Goal: Task Accomplishment & Management: Complete application form

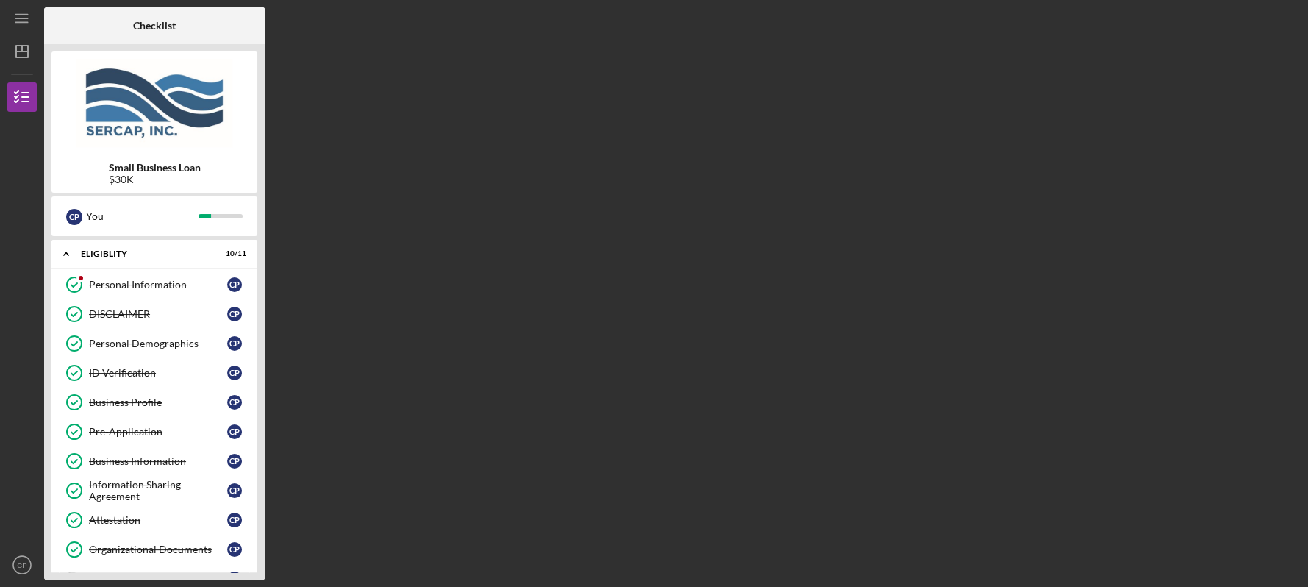
click at [1306, 581] on div "Icon/Menu Checklist Checklist Small Business Loan $30K C P You Icon/Expander El…" at bounding box center [654, 293] width 1308 height 587
click at [260, 575] on div "Small Business Loan $30K C P You Icon/Expander Eligiblity 10 / 11 Personal Info…" at bounding box center [154, 311] width 221 height 535
click at [260, 573] on div "Small Business Loan $30K C P You Icon/Expander Eligiblity 10 / 11 Personal Info…" at bounding box center [154, 311] width 221 height 535
click at [228, 40] on div at bounding box center [228, 25] width 74 height 37
click at [254, 567] on div "Personal Information Personal Information C P DISCLAIMER DISCLAIMER C P Persona…" at bounding box center [154, 435] width 206 height 331
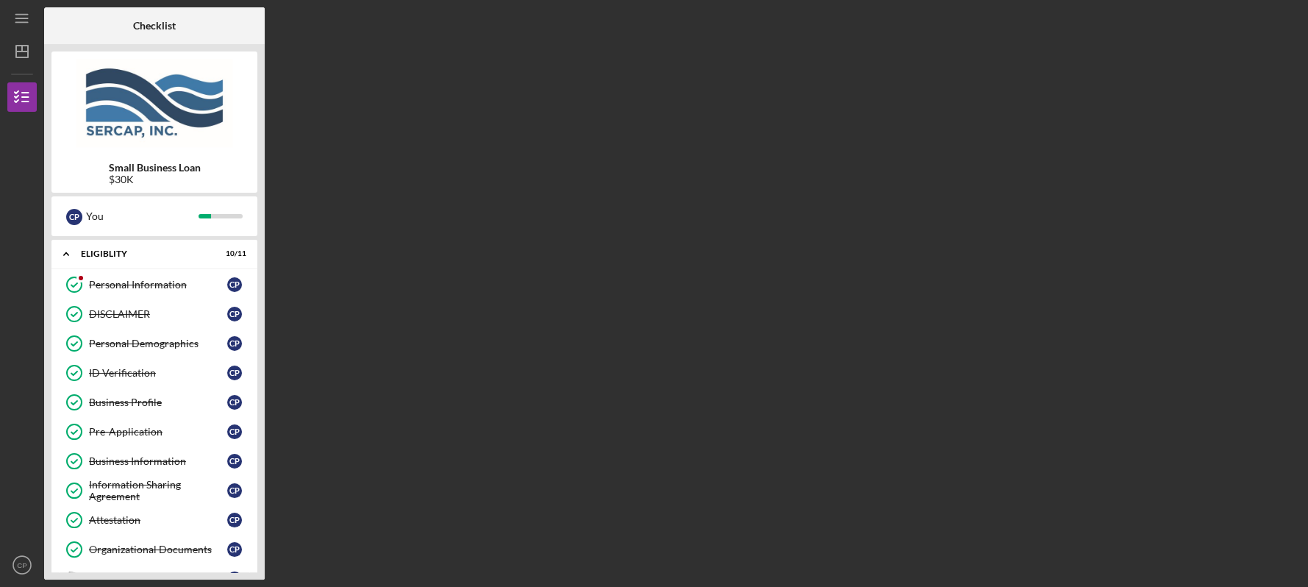
click at [241, 103] on img at bounding box center [154, 103] width 206 height 88
click at [119, 545] on div "Organizational Documents" at bounding box center [158, 549] width 138 height 12
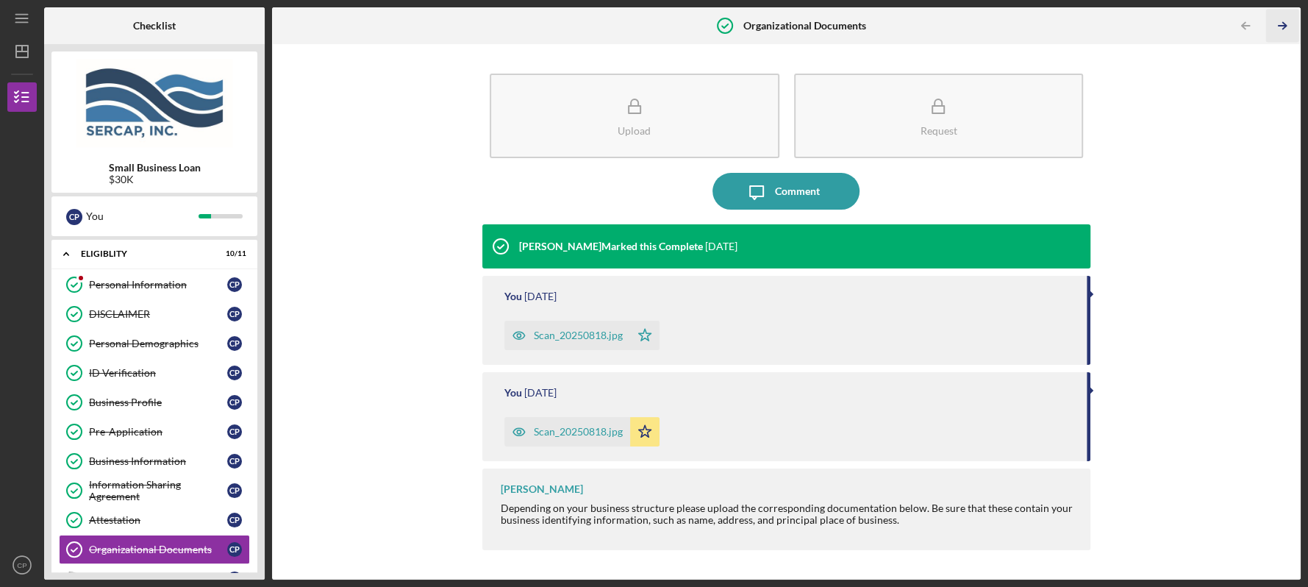
click at [1280, 24] on icon "Icon/Table Pagination Arrow" at bounding box center [1282, 26] width 33 height 33
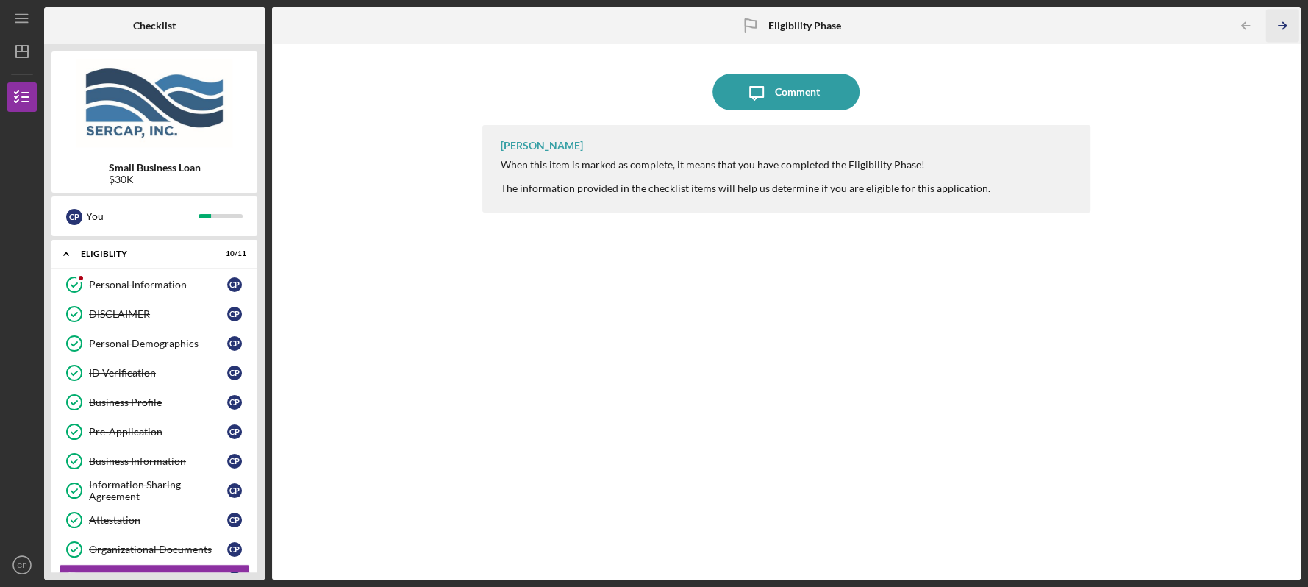
click at [1282, 23] on icon "Icon/Table Pagination Arrow" at bounding box center [1282, 26] width 33 height 33
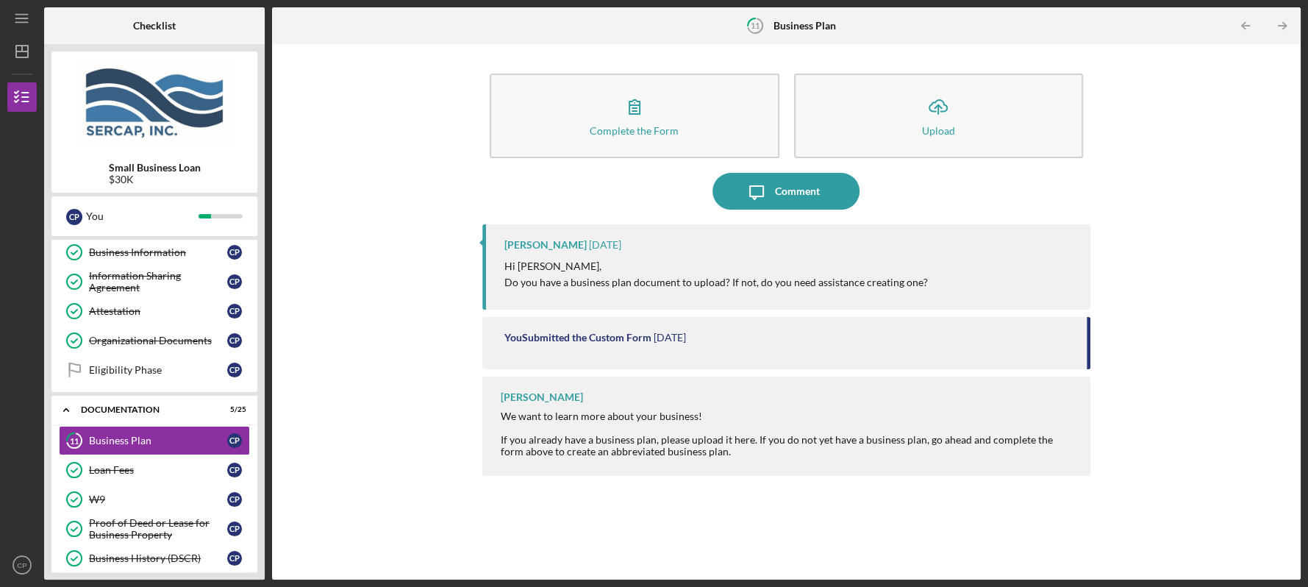
scroll to position [241, 0]
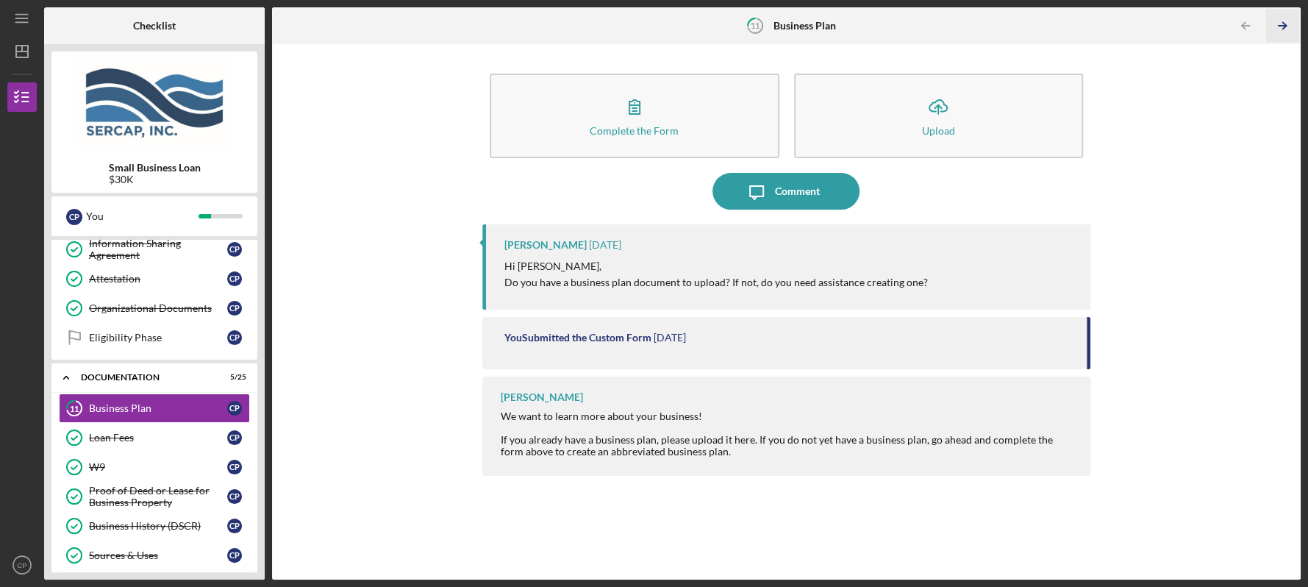
click at [1277, 27] on icon "Icon/Table Pagination Arrow" at bounding box center [1282, 26] width 33 height 33
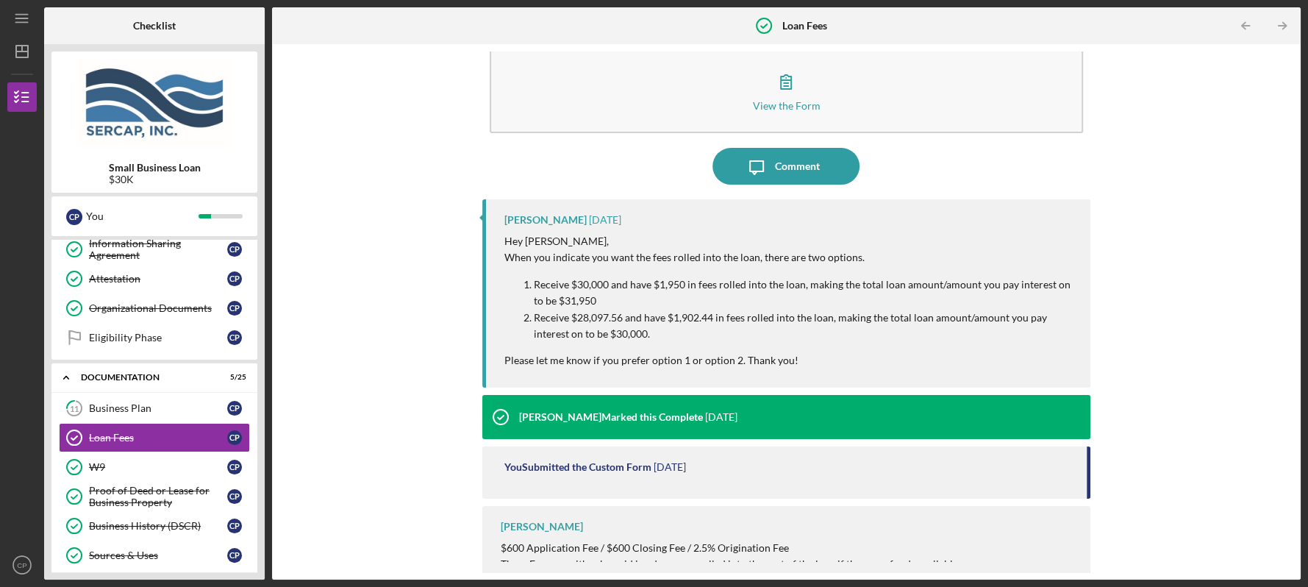
scroll to position [32, 0]
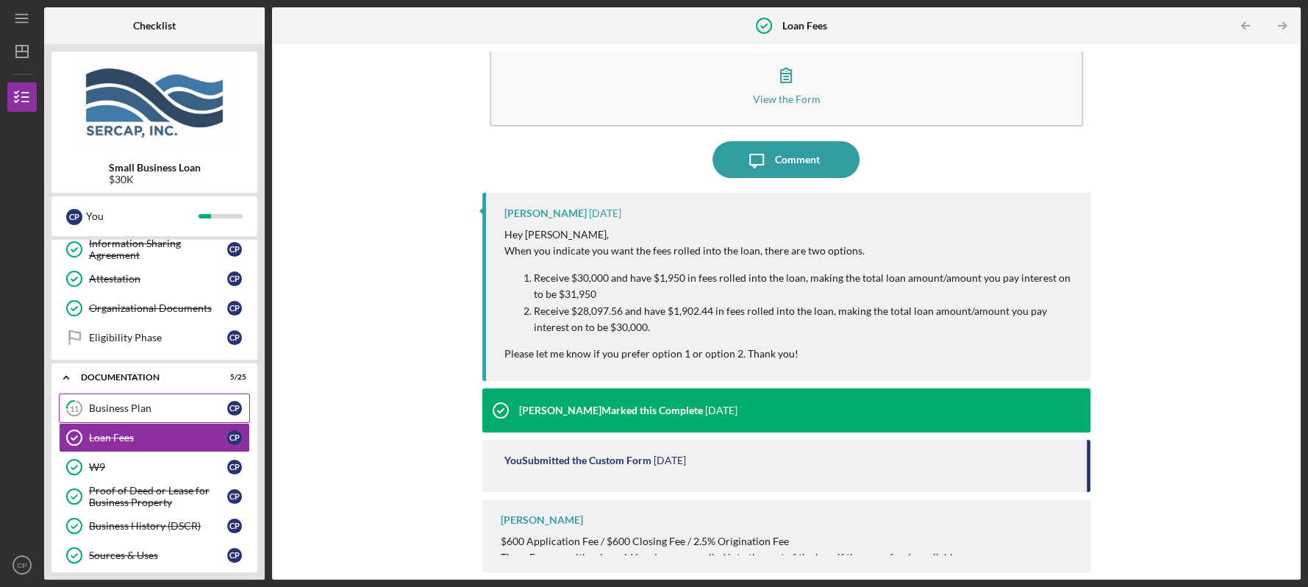
click at [117, 402] on div "Business Plan" at bounding box center [158, 408] width 138 height 12
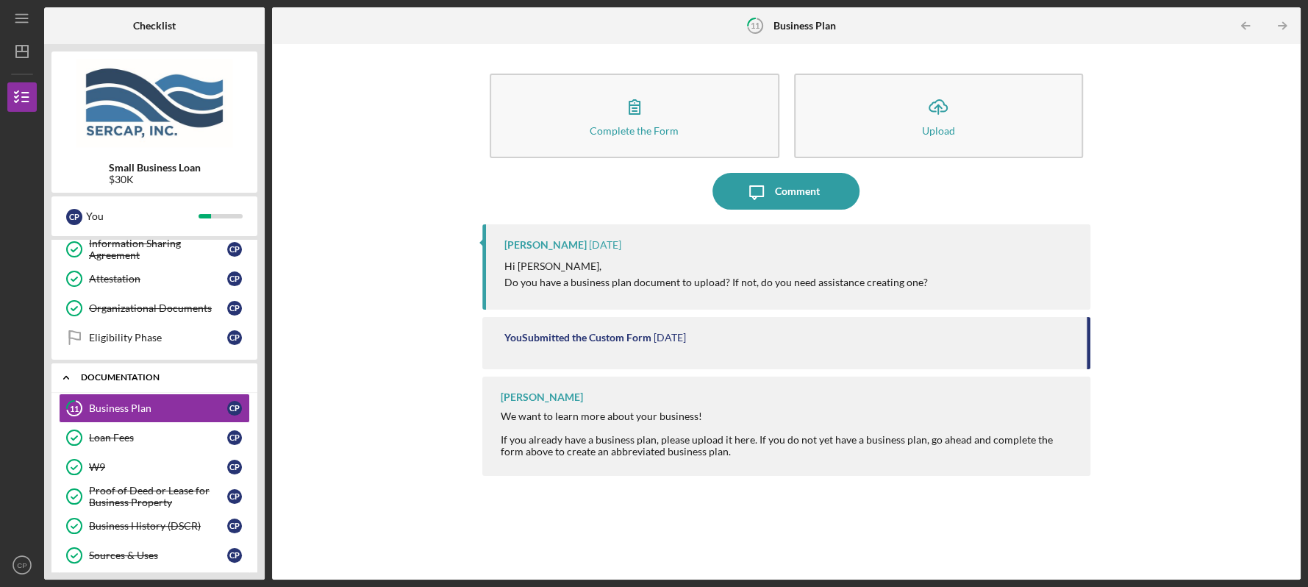
click at [117, 373] on div "Documentation" at bounding box center [160, 377] width 158 height 9
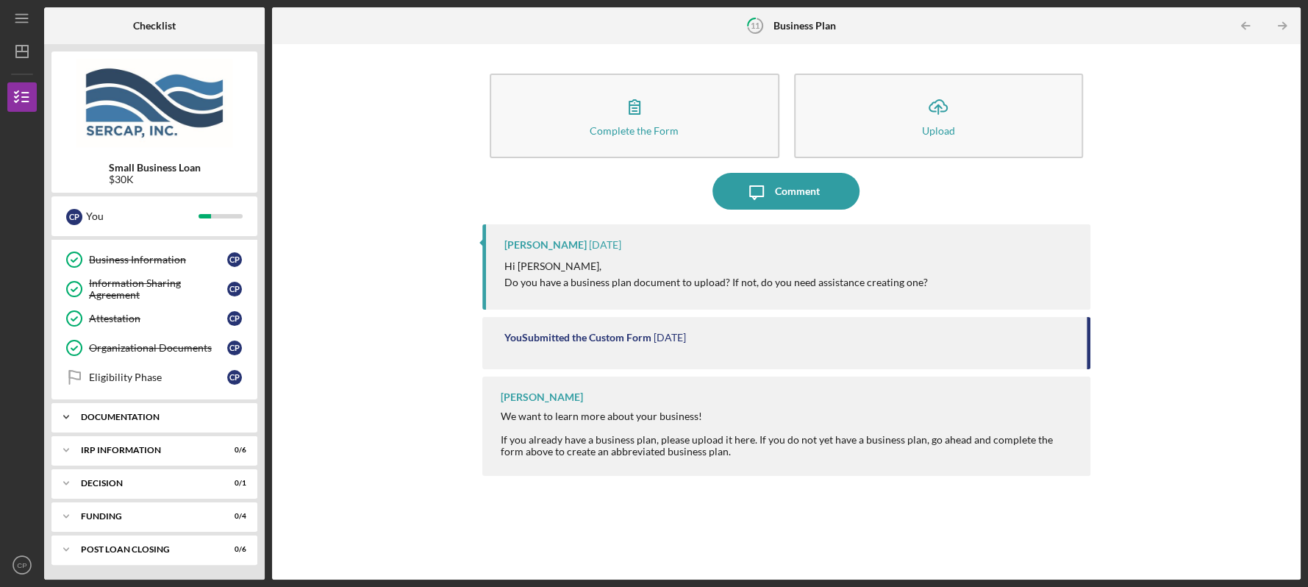
scroll to position [200, 0]
